Goal: Information Seeking & Learning: Learn about a topic

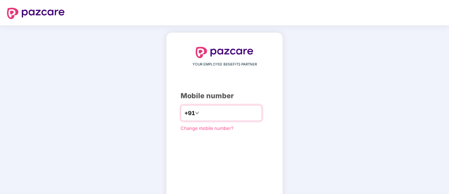
click at [211, 110] on input "number" at bounding box center [230, 112] width 58 height 11
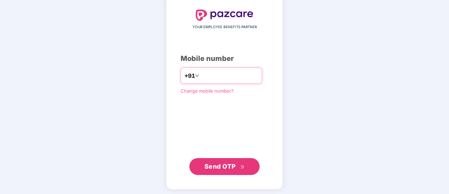
scroll to position [39, 0]
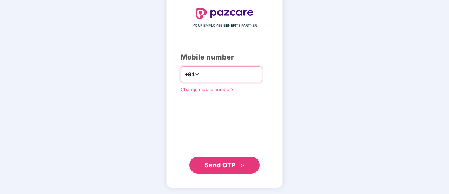
type input "**********"
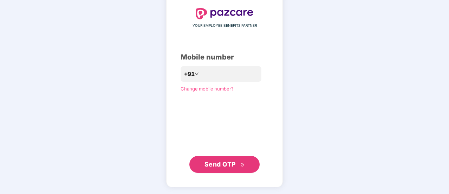
scroll to position [38, 0]
click at [235, 163] on span "Send OTP" at bounding box center [219, 164] width 31 height 7
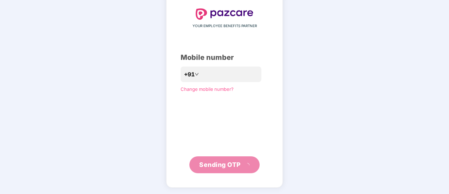
scroll to position [35, 0]
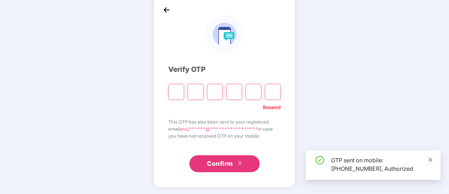
click at [430, 160] on icon "close" at bounding box center [430, 159] width 5 height 5
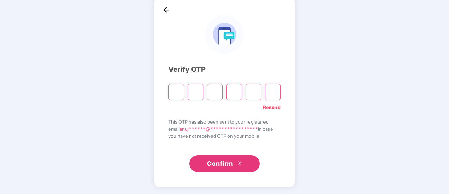
click at [174, 92] on input "Please enter verification code. Digit 1" at bounding box center [176, 92] width 16 height 16
type input "*"
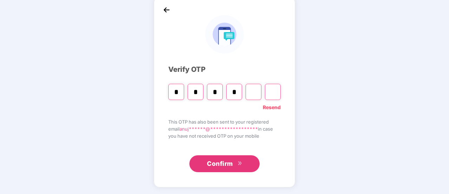
type input "*"
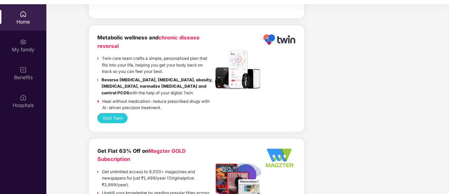
scroll to position [1054, 0]
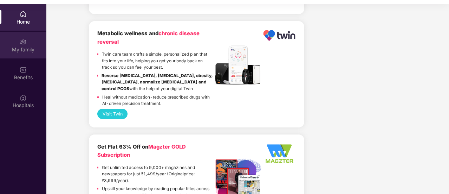
click at [27, 45] on div "My family" at bounding box center [23, 45] width 46 height 26
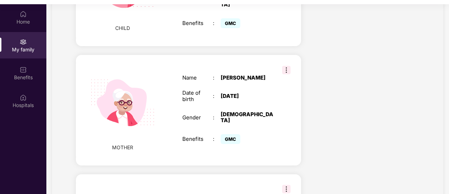
scroll to position [527, 0]
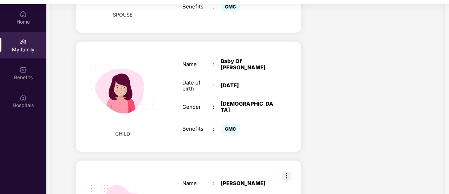
click at [285, 171] on img at bounding box center [286, 175] width 8 height 8
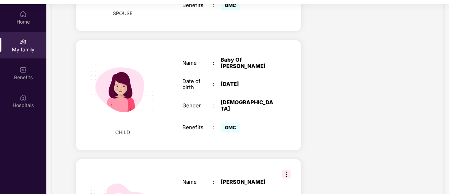
scroll to position [530, 0]
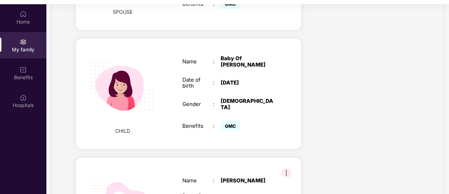
click at [227, 121] on span "GMC" at bounding box center [231, 126] width 20 height 10
click at [192, 119] on div "Benefits : GMC" at bounding box center [227, 125] width 91 height 13
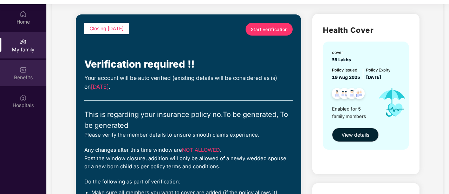
scroll to position [38, 0]
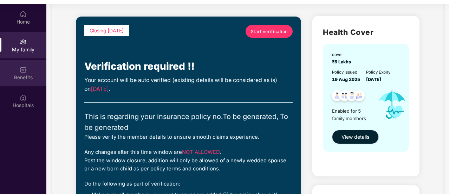
click at [33, 75] on div "Benefits" at bounding box center [23, 77] width 46 height 7
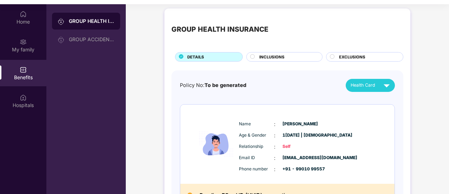
scroll to position [0, 0]
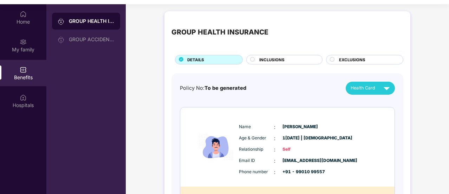
click at [283, 58] on span "INCLUSIONS" at bounding box center [271, 60] width 25 height 6
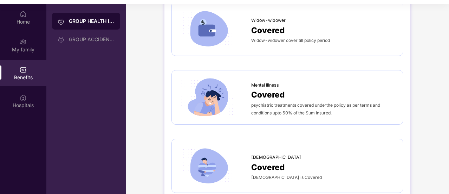
scroll to position [1604, 0]
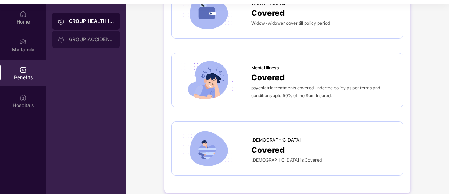
click at [95, 40] on div "GROUP ACCIDENTAL INSURANCE" at bounding box center [92, 40] width 46 height 6
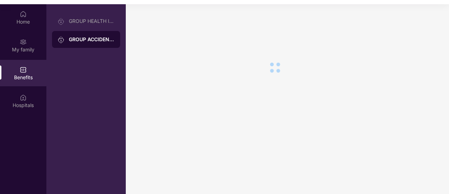
scroll to position [0, 0]
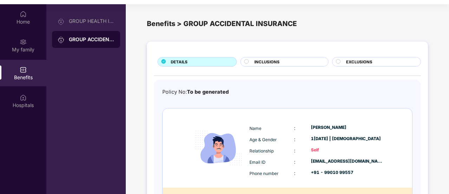
click at [356, 63] on span "EXCLUSIONS" at bounding box center [359, 62] width 26 height 6
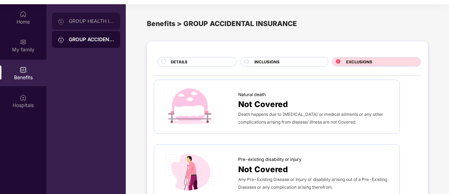
click at [100, 19] on div "GROUP HEALTH INSURANCE" at bounding box center [92, 21] width 46 height 6
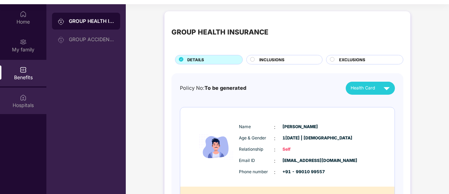
click at [20, 87] on div "Hospitals" at bounding box center [23, 100] width 46 height 26
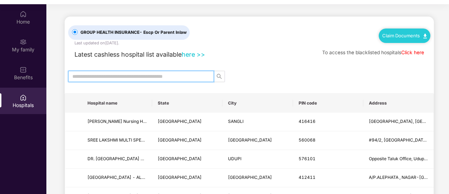
click at [161, 78] on input "text" at bounding box center [138, 76] width 132 height 8
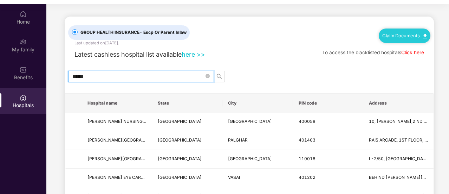
type input "******"
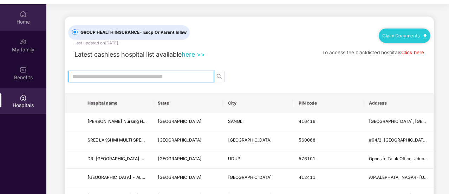
click at [25, 16] on img at bounding box center [23, 14] width 7 height 7
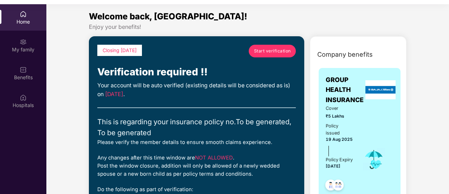
click at [29, 18] on div "Home" at bounding box center [23, 21] width 46 height 7
